Goal: Task Accomplishment & Management: Manage account settings

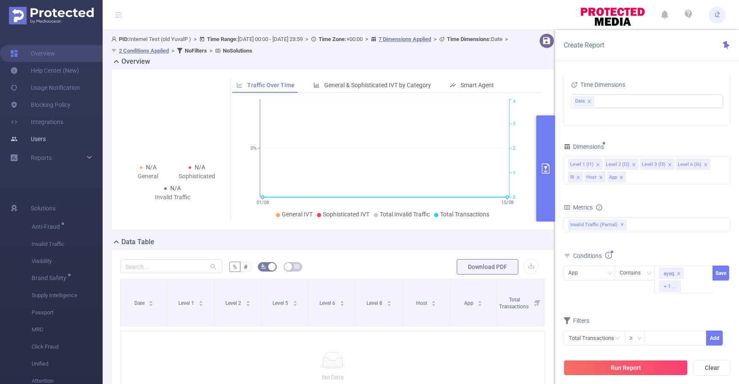
click at [46, 135] on link "Users" at bounding box center [28, 138] width 36 height 17
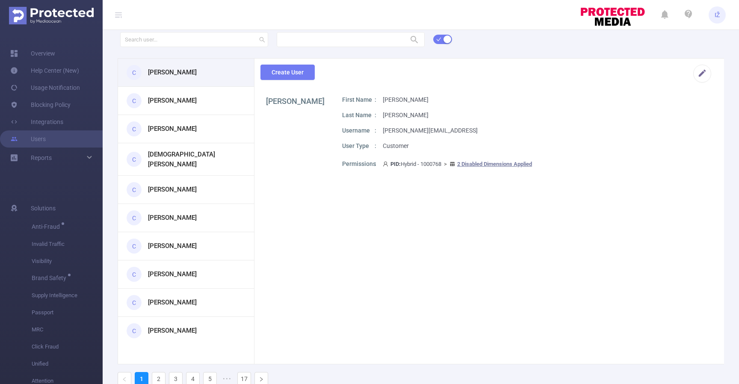
click at [174, 103] on h3 "[PERSON_NAME]" at bounding box center [172, 101] width 49 height 10
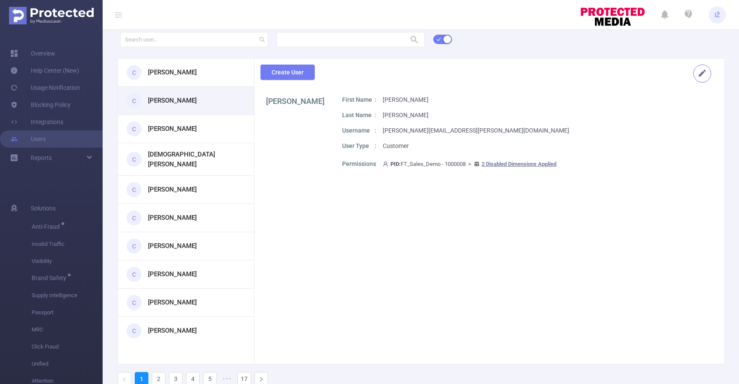
click at [697, 74] on button "button" at bounding box center [702, 74] width 18 height 18
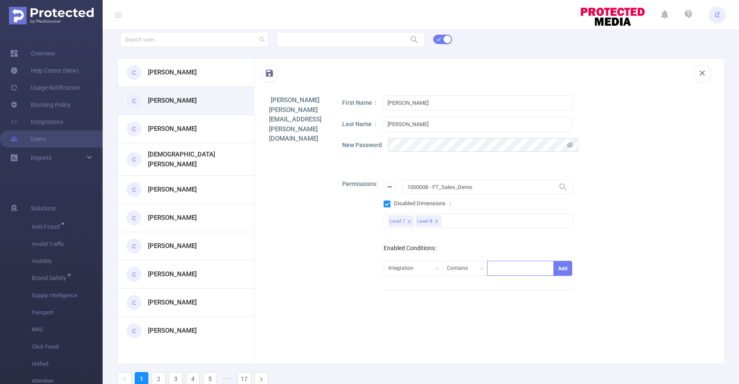
click at [515, 264] on div at bounding box center [520, 268] width 57 height 14
type input "sdfsdf"
click at [515, 267] on div at bounding box center [520, 268] width 57 height 14
type input "sdfgsd"
click at [630, 223] on div "Permissions 1000008 - FT_Sales_Demo 1000008 - FT_Sales_Demo Disabled Dimensions…" at bounding box center [525, 307] width 367 height 255
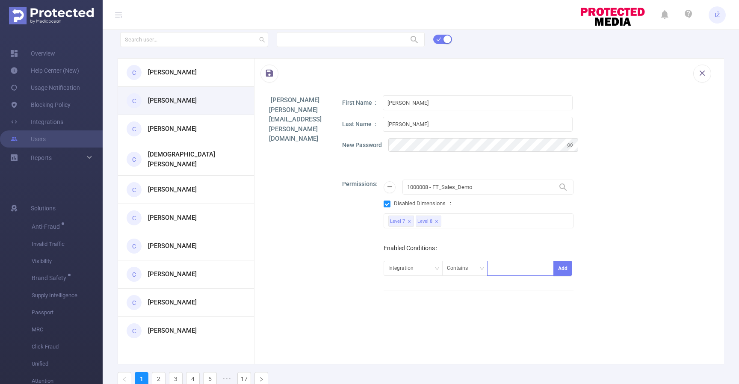
click at [512, 269] on div at bounding box center [520, 268] width 57 height 14
type input "s"
click at [565, 269] on button "Add" at bounding box center [563, 268] width 19 height 15
click at [420, 291] on span "Integration Contains ''" at bounding box center [420, 289] width 66 height 11
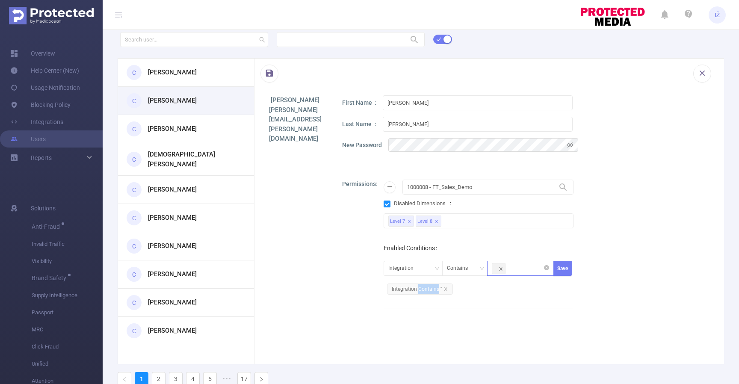
click at [502, 269] on icon "icon: close" at bounding box center [501, 269] width 4 height 4
click at [445, 288] on icon "icon: close" at bounding box center [446, 289] width 4 height 4
